Goal: Task Accomplishment & Management: Check status

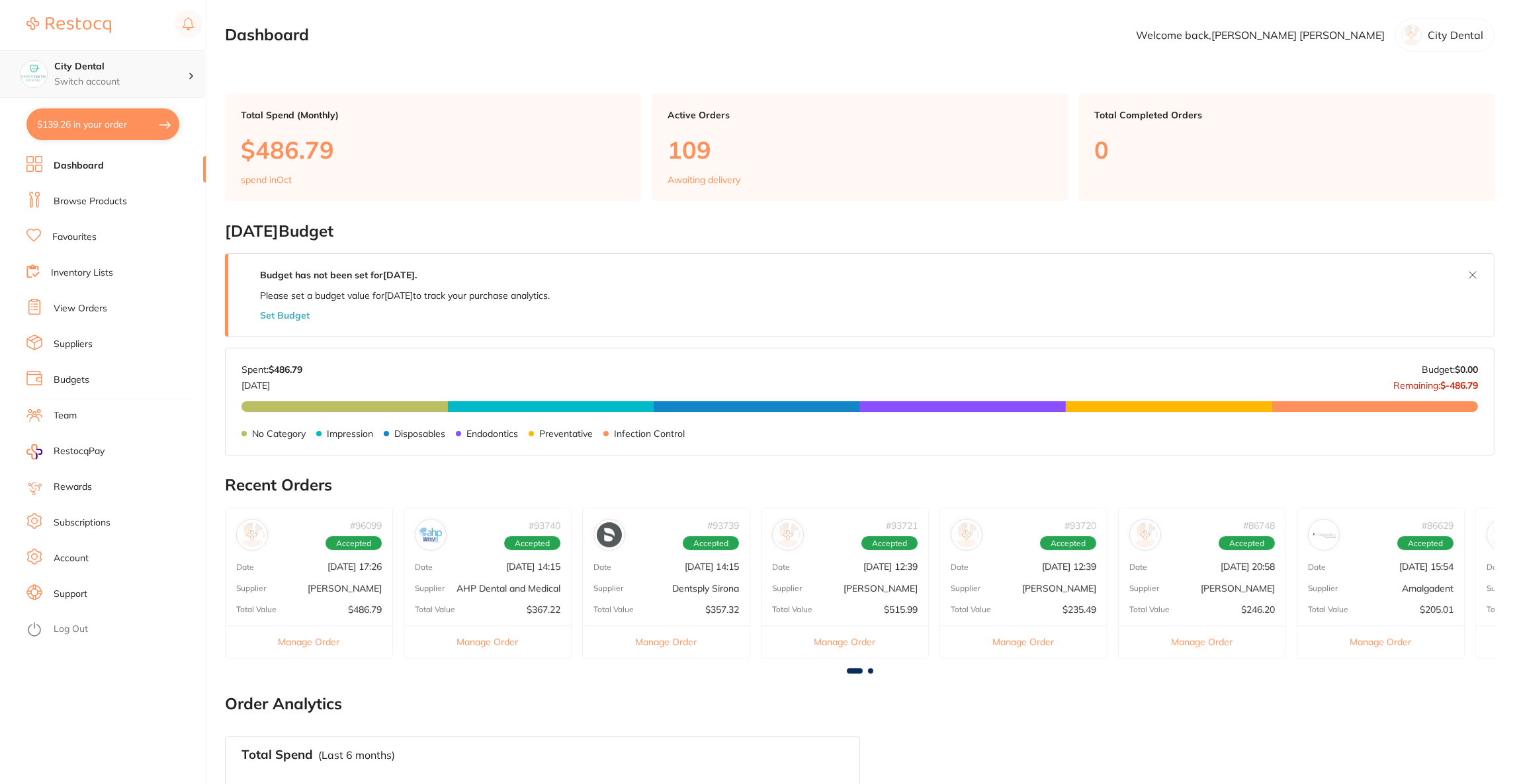
click at [135, 66] on h4 "City Dental" at bounding box center [121, 67] width 134 height 13
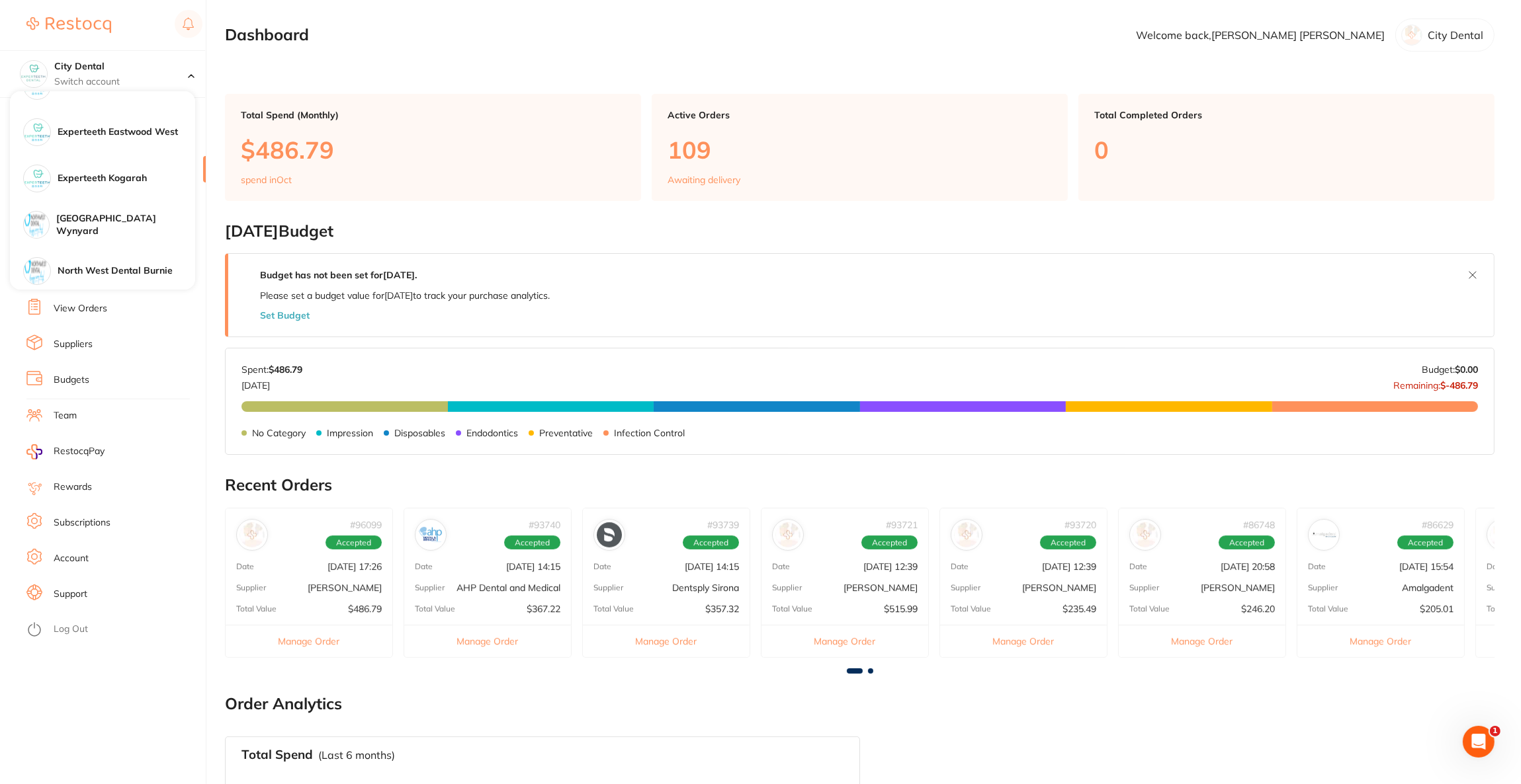
scroll to position [198, 0]
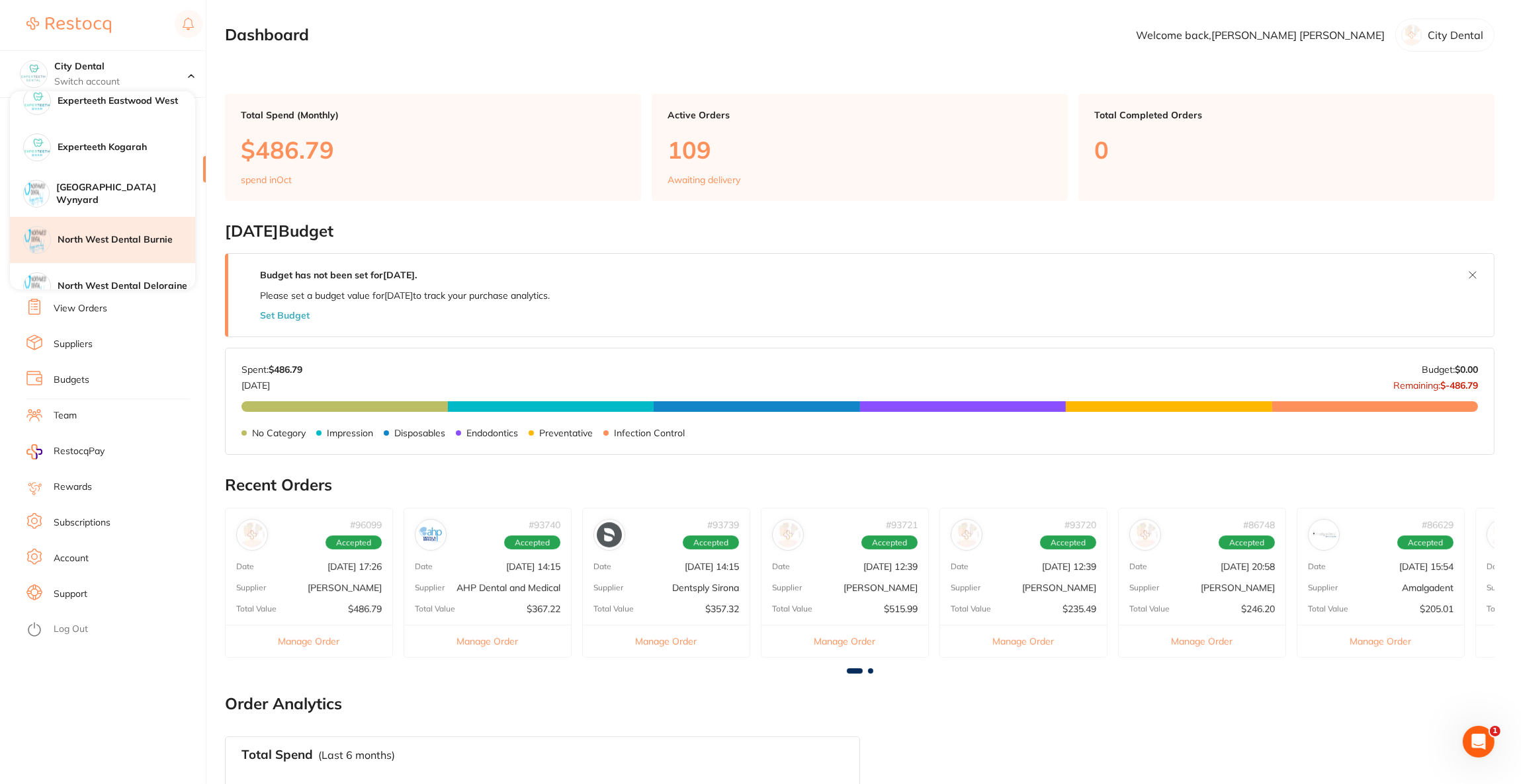
click at [141, 244] on h4 "North West Dental Burnie" at bounding box center [126, 240] width 138 height 13
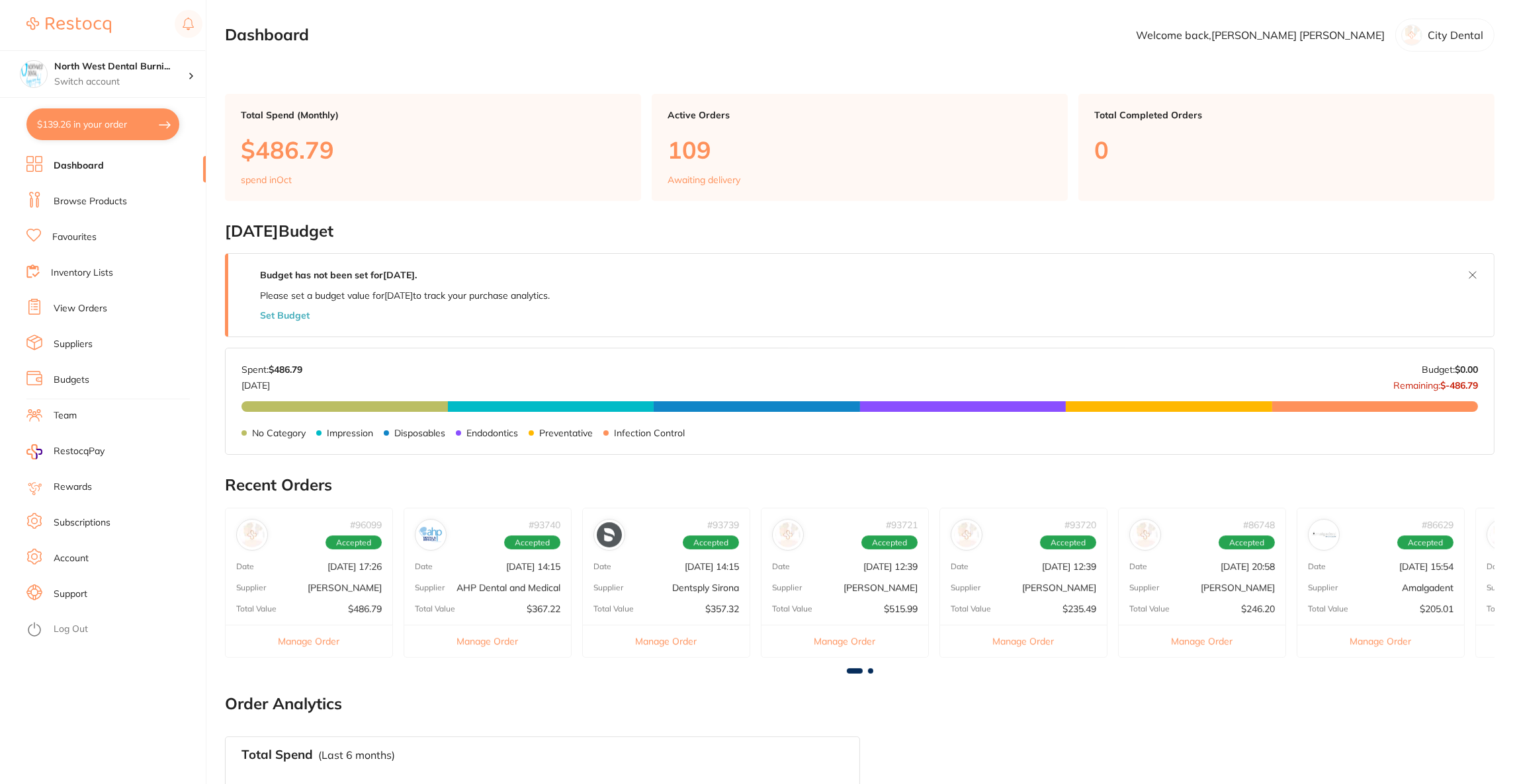
checkbox input "true"
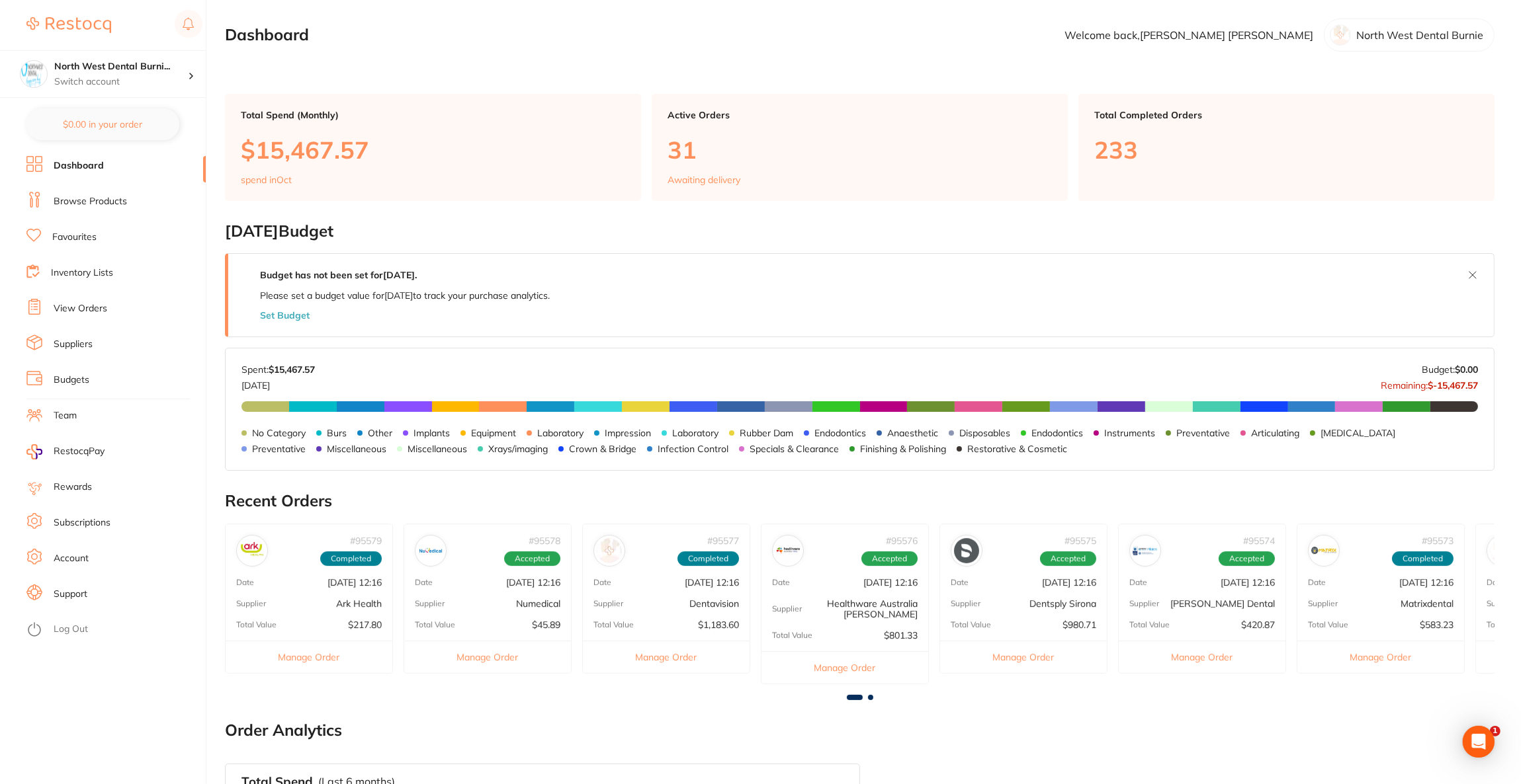
click at [89, 304] on link "View Orders" at bounding box center [81, 309] width 54 height 13
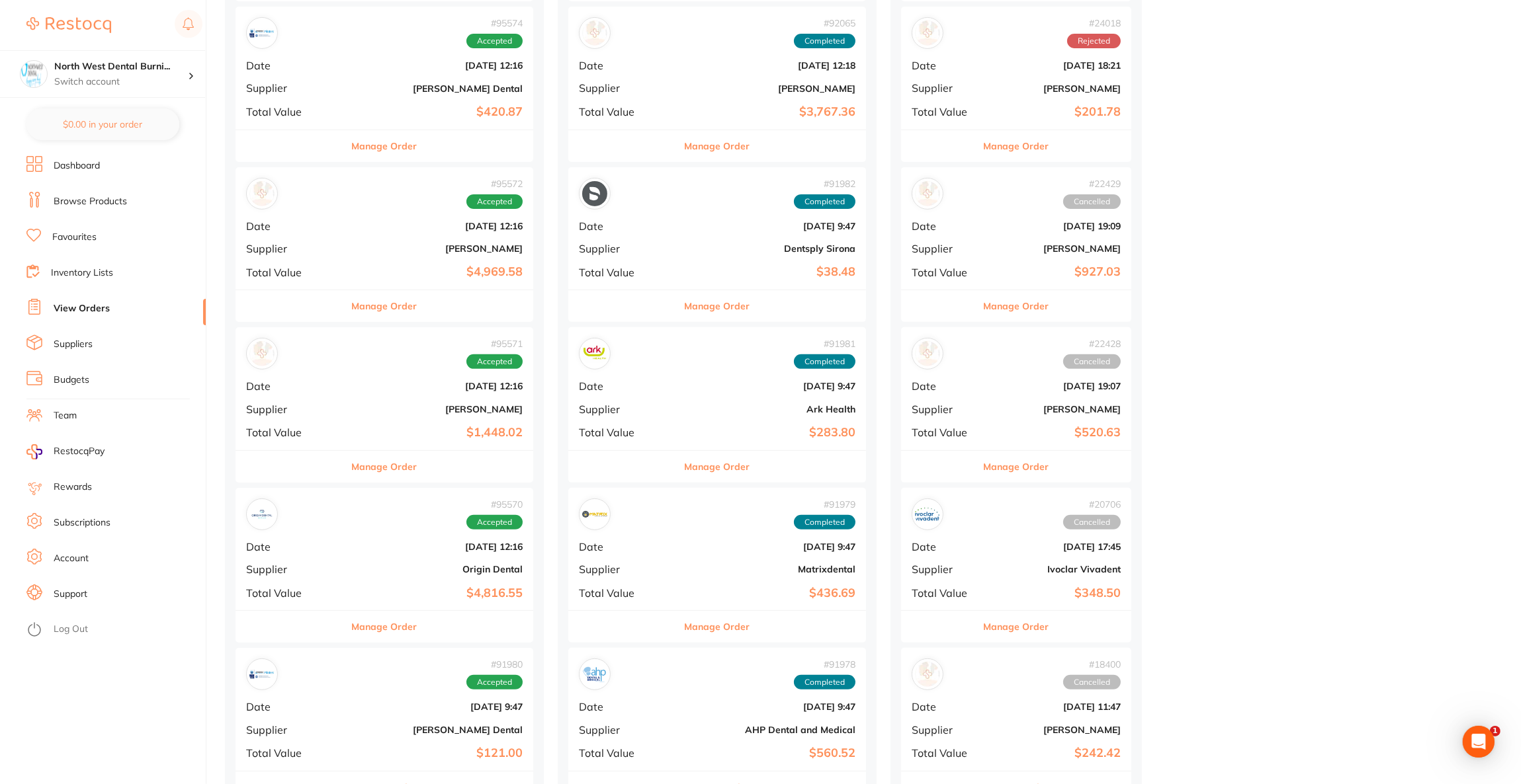
scroll to position [694, 0]
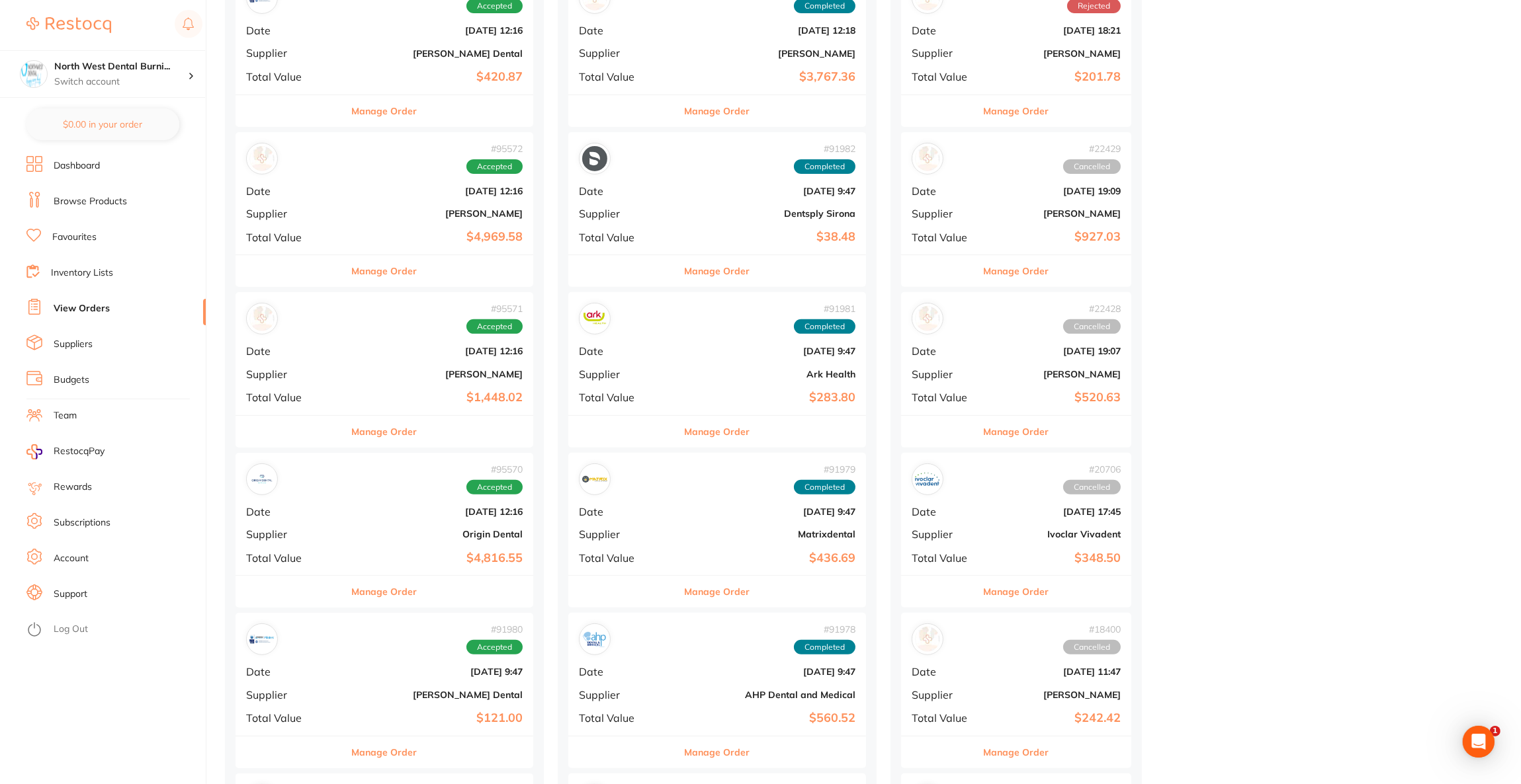
click at [345, 511] on b "Oct 2 2025, 12:16" at bounding box center [434, 512] width 177 height 10
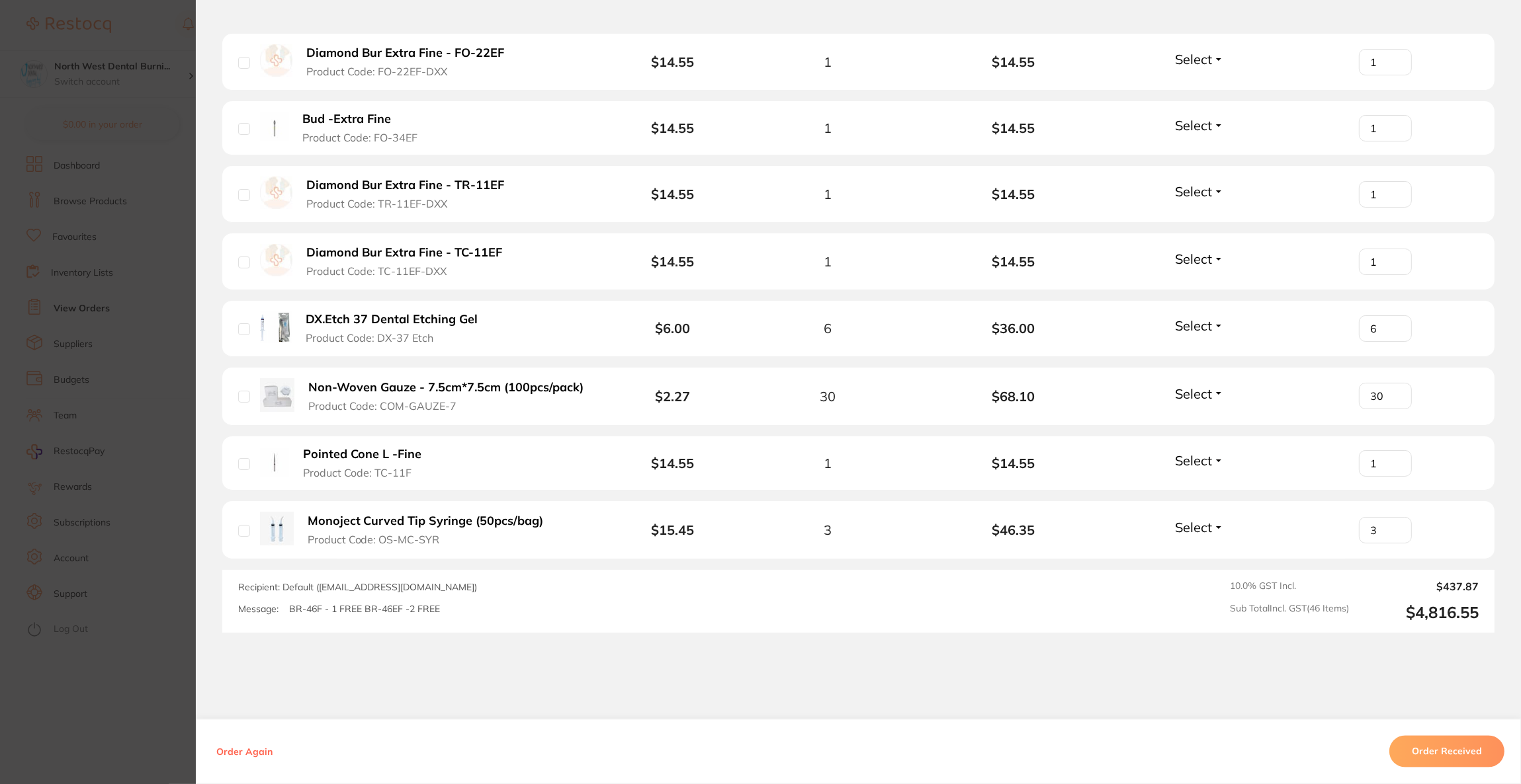
scroll to position [3372, 0]
